Goal: Check status

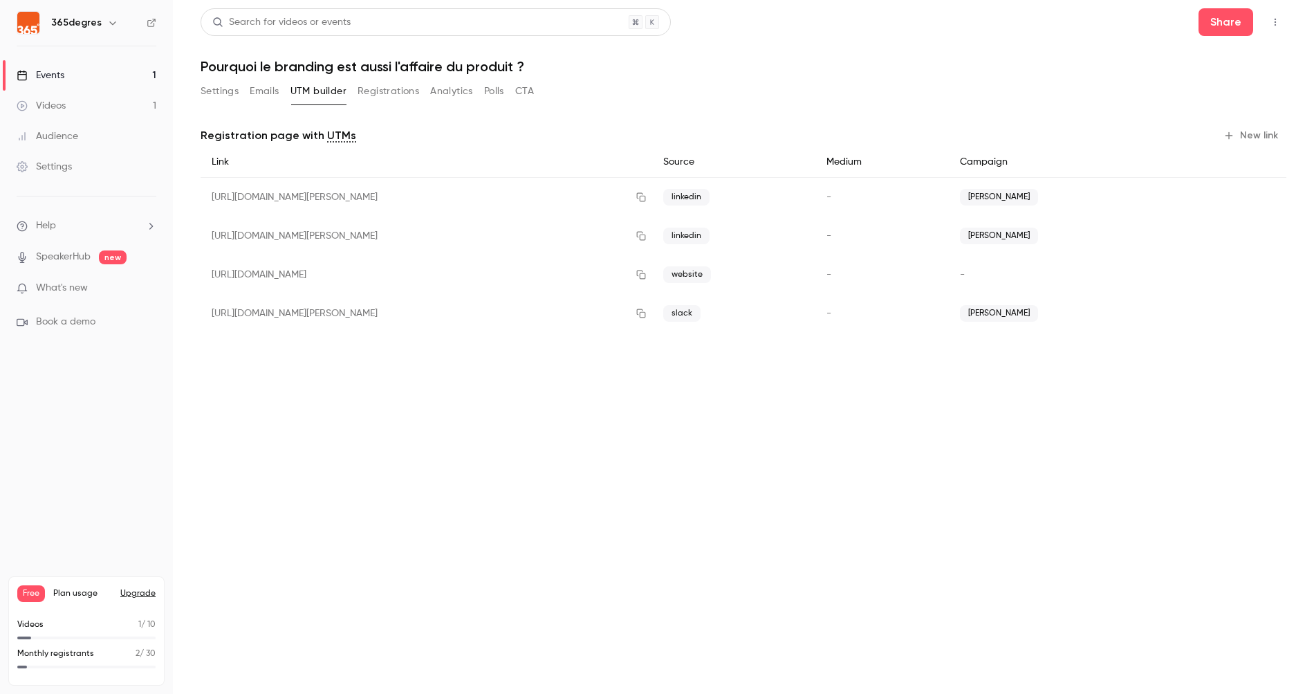
click at [362, 375] on main "Search for videos or events Share Pourquoi le branding est aussi l'affaire du p…" at bounding box center [743, 347] width 1141 height 694
click at [380, 92] on button "Registrations" at bounding box center [389, 91] width 62 height 22
